Goal: Transaction & Acquisition: Purchase product/service

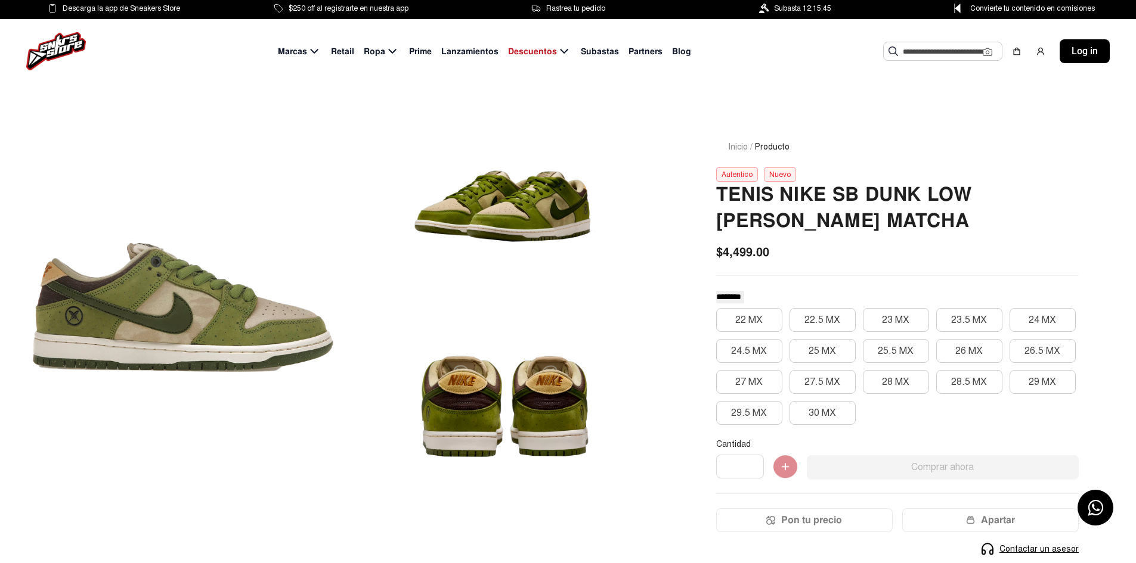
drag, startPoint x: 773, startPoint y: 261, endPoint x: 720, endPoint y: 269, distance: 53.7
click at [731, 264] on div "TENIS NIKE SB DUNK LOW [PERSON_NAME] MATCHA $4,499.00 ******** ******** *******…" at bounding box center [897, 430] width 362 height 496
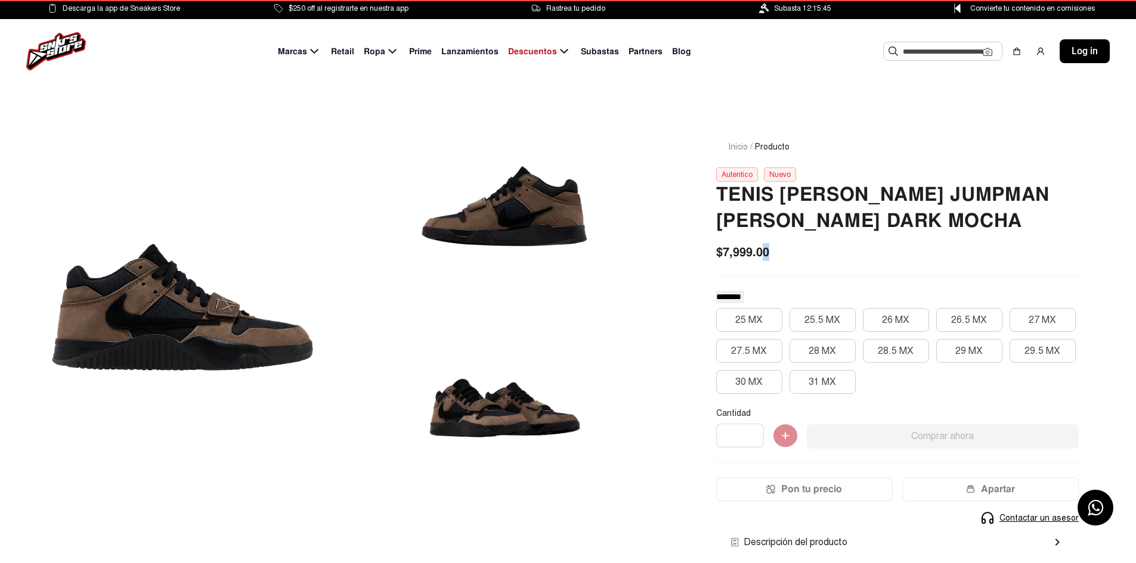
drag, startPoint x: 762, startPoint y: 252, endPoint x: 730, endPoint y: 250, distance: 32.3
click at [710, 252] on div "Inicio / Producto Autentico Nuevo TENIS JORDAN JUMPMAN JACK TRAVIS SCOTT DARK M…" at bounding box center [897, 403] width 420 height 582
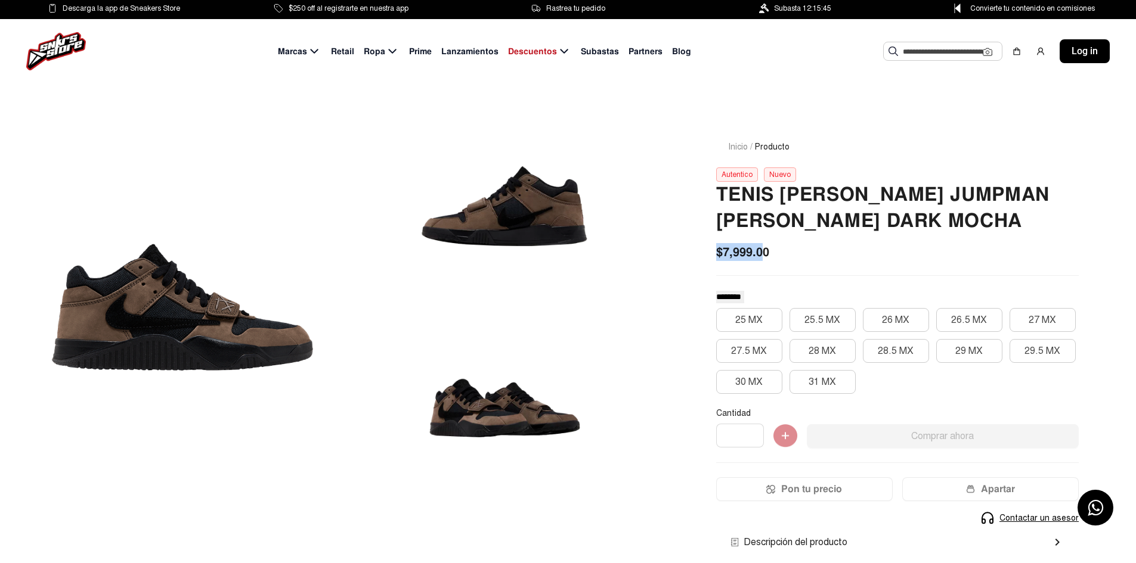
drag, startPoint x: 757, startPoint y: 251, endPoint x: 782, endPoint y: 242, distance: 26.6
click at [758, 251] on span "$7,999.00" at bounding box center [742, 252] width 53 height 18
click at [782, 242] on div "TENIS JORDAN JUMPMAN JACK TRAVIS SCOTT DARK MOCHA $7,999.00 ******** ******** *…" at bounding box center [897, 431] width 362 height 498
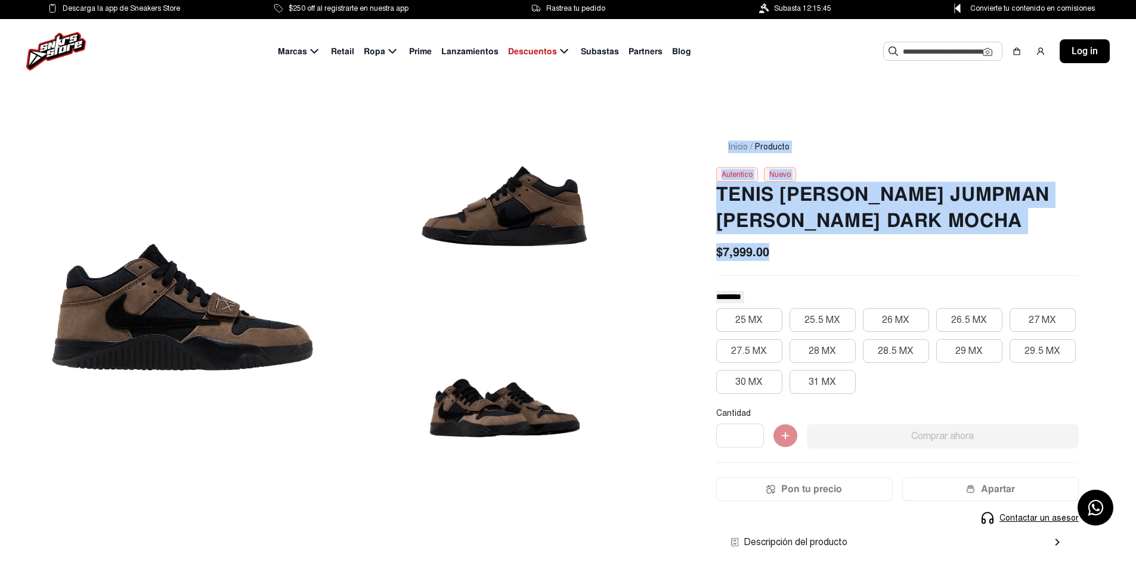
drag, startPoint x: 768, startPoint y: 252, endPoint x: 547, endPoint y: 236, distance: 221.1
click at [547, 236] on div "Inicio / Producto Autentico Nuevo TENIS JORDAN JUMPMAN JACK TRAVIS SCOTT DARK M…" at bounding box center [568, 388] width 1136 height 611
click at [744, 256] on span "$7,999.00" at bounding box center [742, 252] width 53 height 18
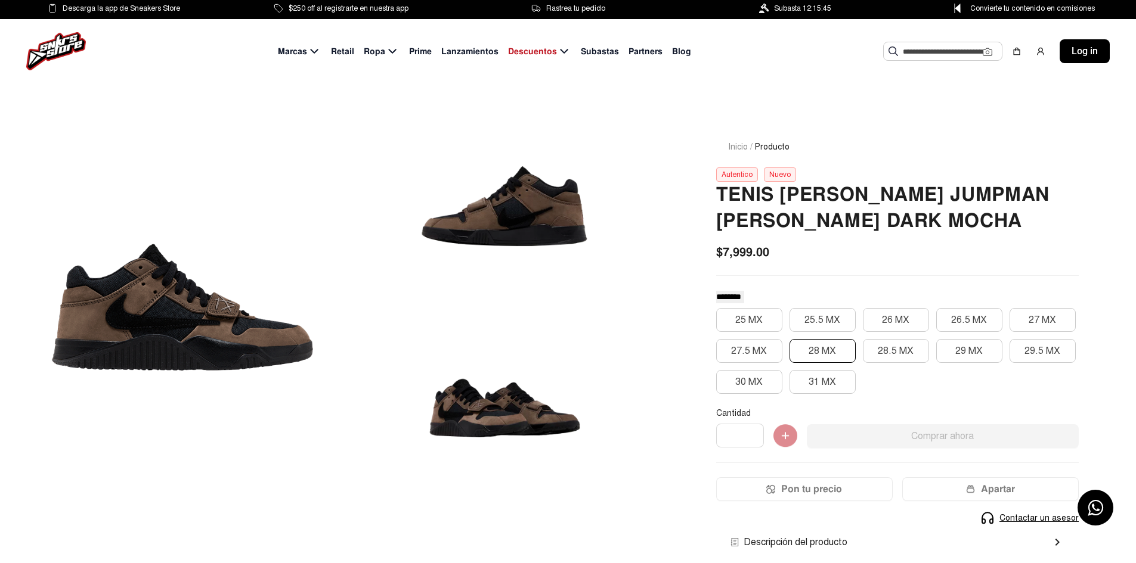
click at [843, 351] on button "28 MX" at bounding box center [822, 351] width 66 height 24
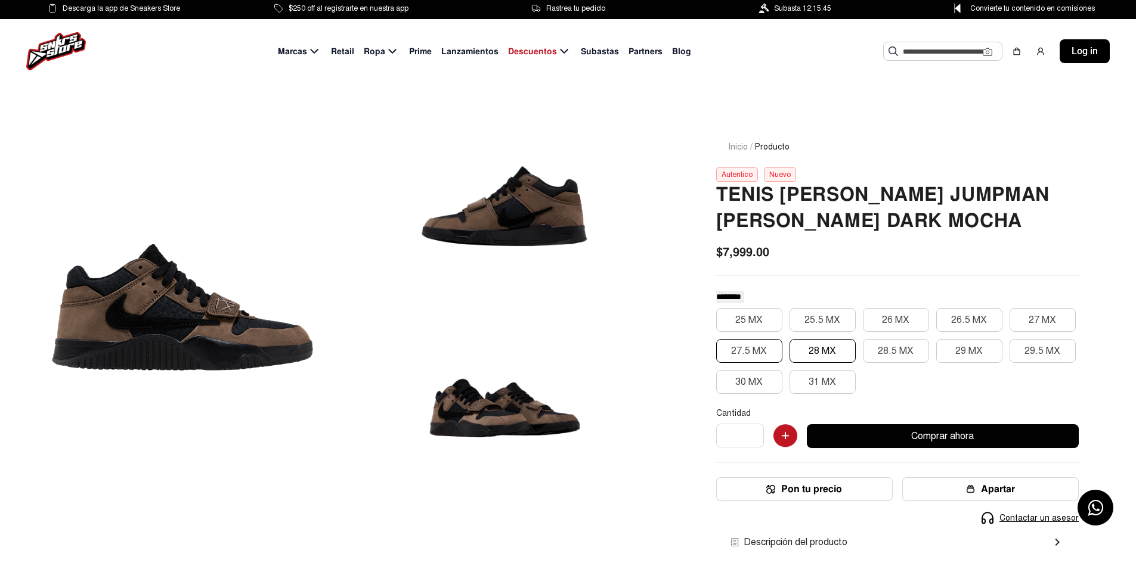
click at [737, 346] on button "27.5 MX" at bounding box center [749, 351] width 66 height 24
